Goal: Navigation & Orientation: Find specific page/section

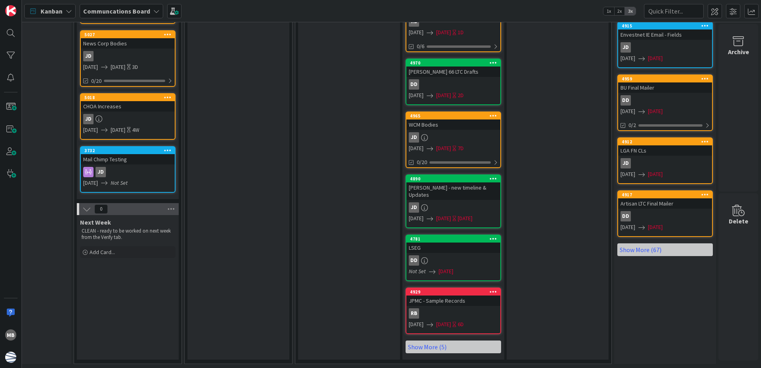
scroll to position [366, 166]
click at [448, 342] on link "Show More (5)" at bounding box center [454, 346] width 96 height 13
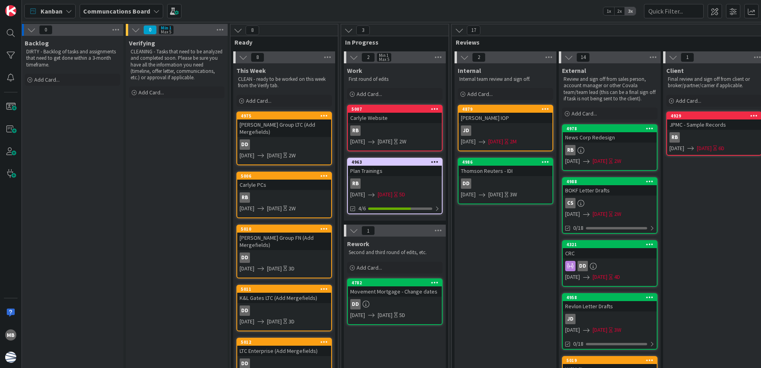
scroll to position [0, 0]
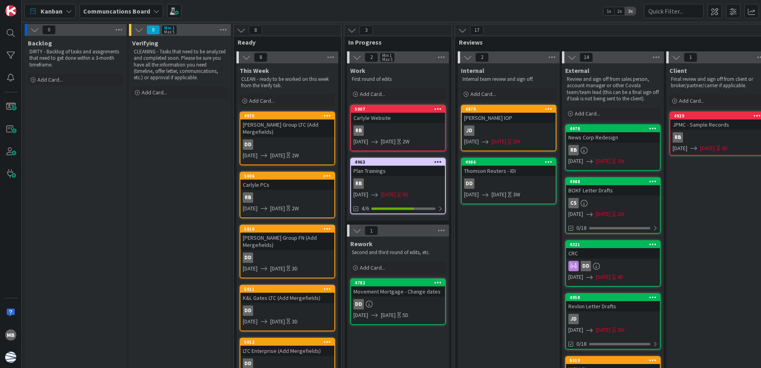
click at [399, 174] on div "Plan Trainings" at bounding box center [398, 171] width 94 height 10
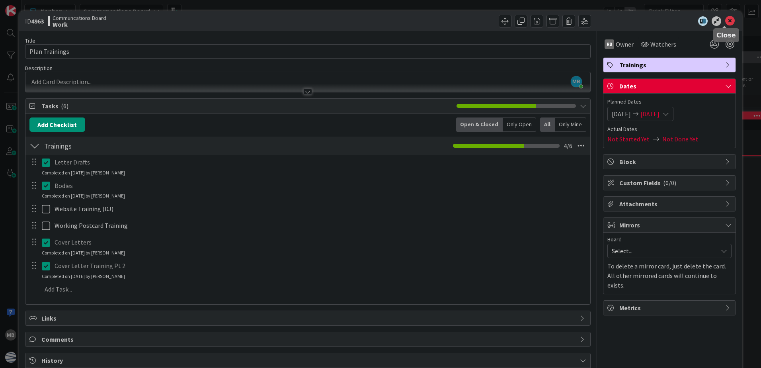
click at [725, 22] on icon at bounding box center [730, 21] width 10 height 10
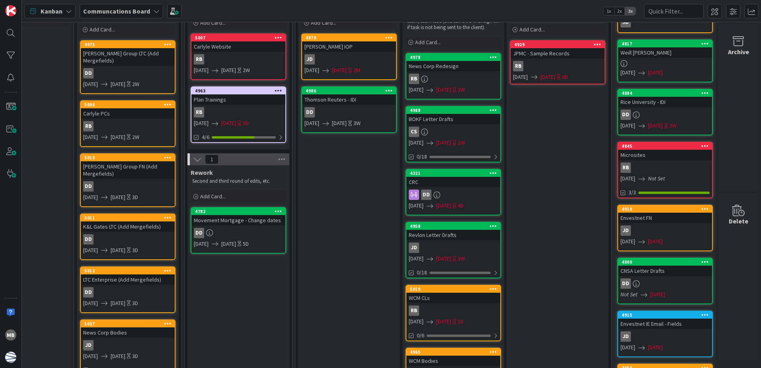
scroll to position [0, 166]
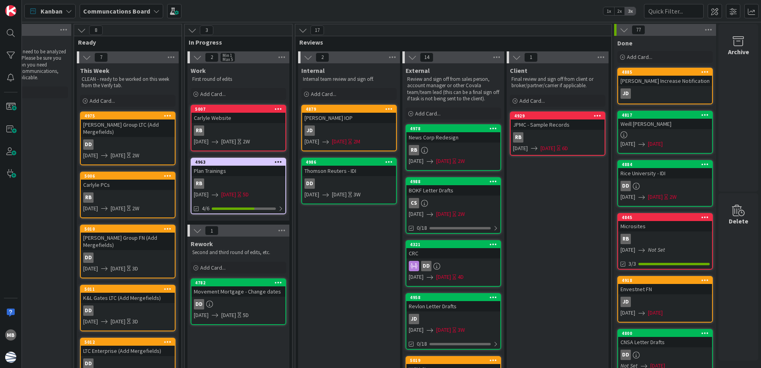
click at [682, 232] on link "4845 Microsites RB [DATE] Not Set 3/3" at bounding box center [666, 241] width 96 height 57
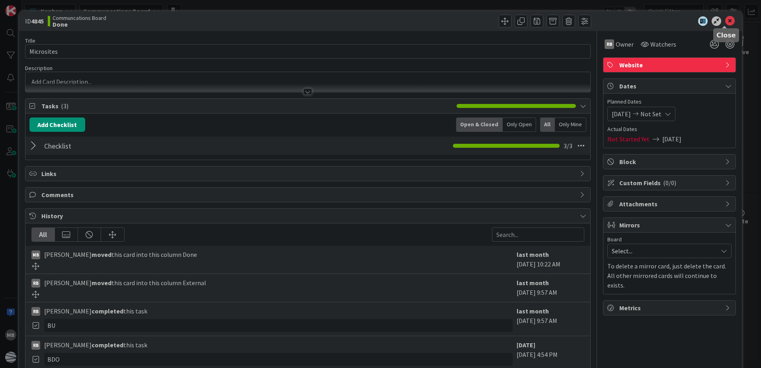
click at [725, 22] on icon at bounding box center [730, 21] width 10 height 10
